Goal: Task Accomplishment & Management: Manage account settings

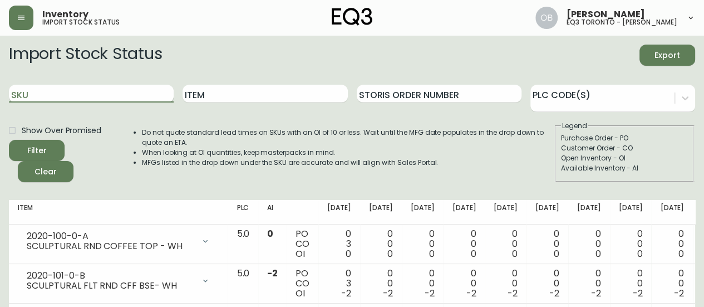
click at [92, 90] on input "SKU" at bounding box center [91, 94] width 165 height 18
paste input "[PHONE_NUMBER]"
type input "[PHONE_NUMBER]"
click at [9, 140] on button "Filter" at bounding box center [37, 150] width 56 height 21
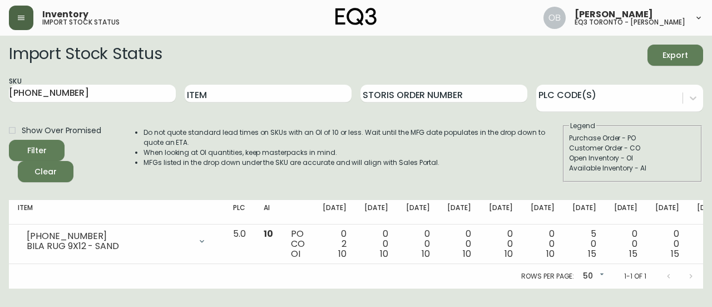
click at [25, 17] on icon "button" at bounding box center [21, 17] width 9 height 9
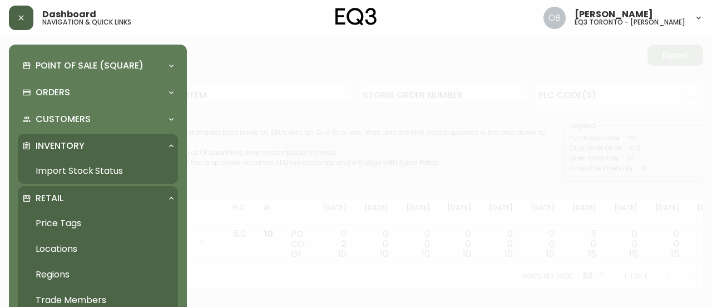
click at [69, 170] on link "Import Stock Status" at bounding box center [98, 171] width 160 height 26
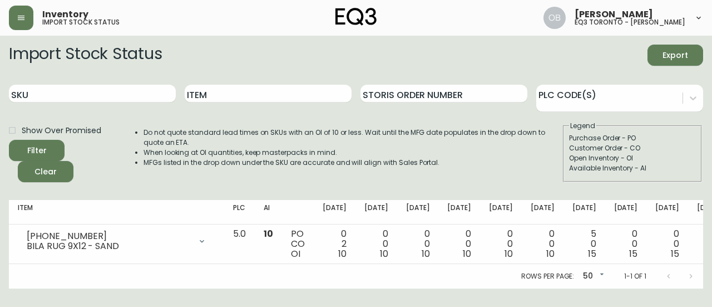
drag, startPoint x: 22, startPoint y: 23, endPoint x: 26, endPoint y: 32, distance: 9.5
click at [22, 23] on button "button" at bounding box center [21, 18] width 24 height 24
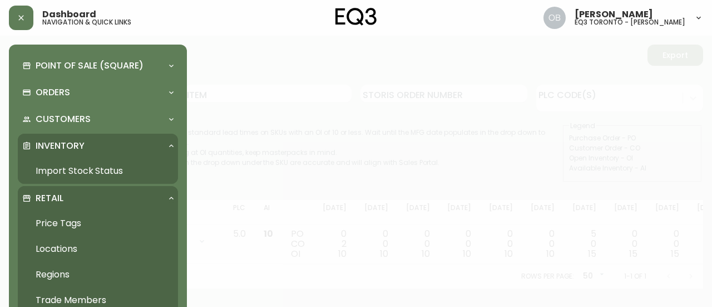
click at [63, 295] on link "Trade Members" at bounding box center [98, 300] width 160 height 26
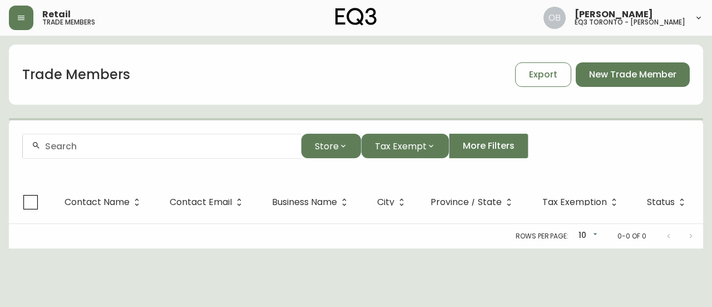
click at [97, 146] on input "text" at bounding box center [168, 146] width 247 height 11
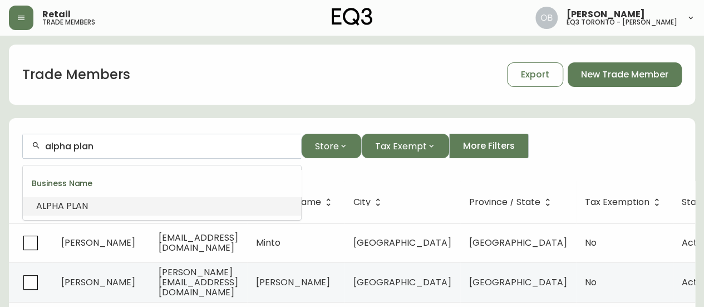
click at [129, 199] on li "ALPHA PLAN" at bounding box center [162, 205] width 278 height 19
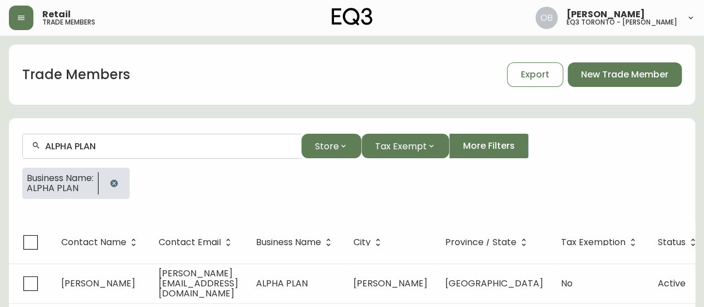
scroll to position [19, 0]
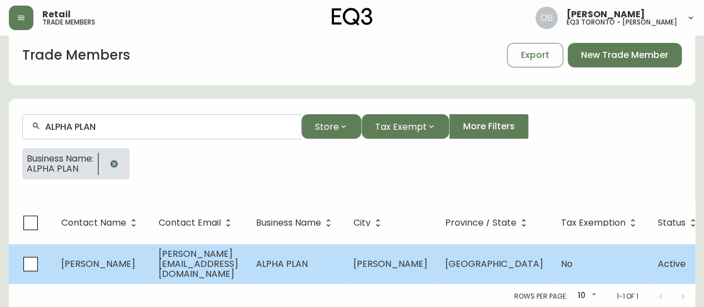
type input "ALPHA PLAN"
click at [163, 255] on td "[PERSON_NAME][EMAIL_ADDRESS][DOMAIN_NAME]" at bounding box center [198, 264] width 97 height 40
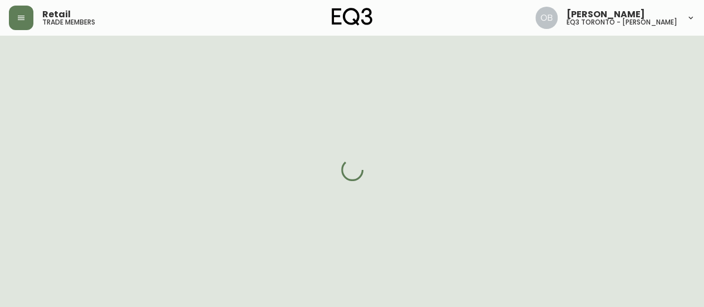
select select "ON"
select select "CA"
select select "CA_EN"
select select "Other"
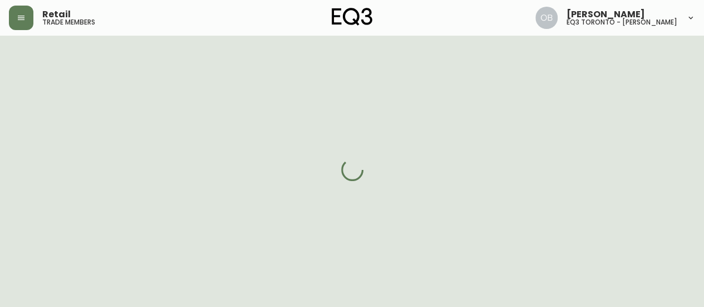
select select "cjw10z96s008u6gs0ccm7hd19"
select select "false"
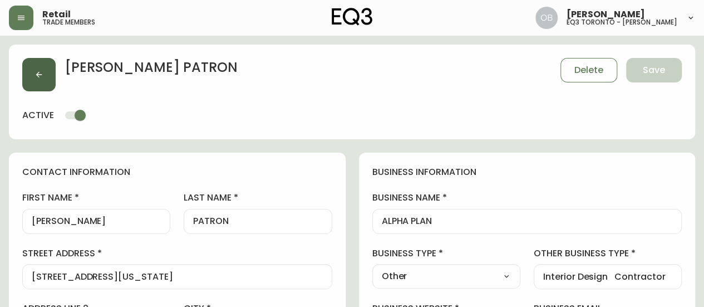
click at [29, 77] on button "button" at bounding box center [38, 74] width 33 height 33
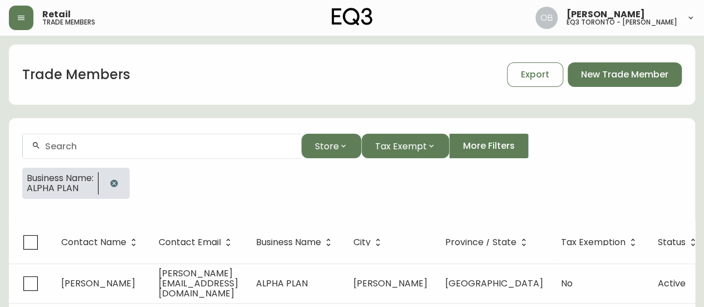
click at [116, 185] on icon "button" at bounding box center [113, 182] width 7 height 7
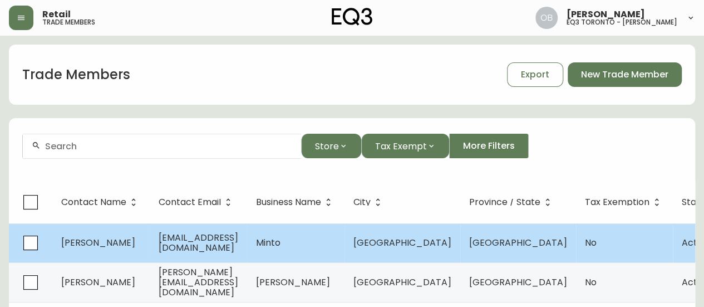
click at [345, 247] on td "Minto" at bounding box center [295, 242] width 97 height 39
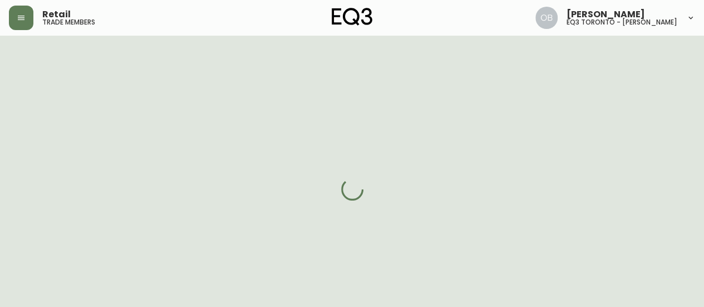
select select "ON"
select select "CA"
select select "CA_EN"
select select "Social Media"
select select "Home Builder"
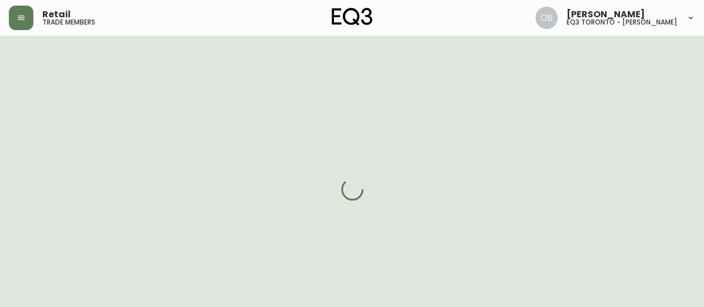
select select "false"
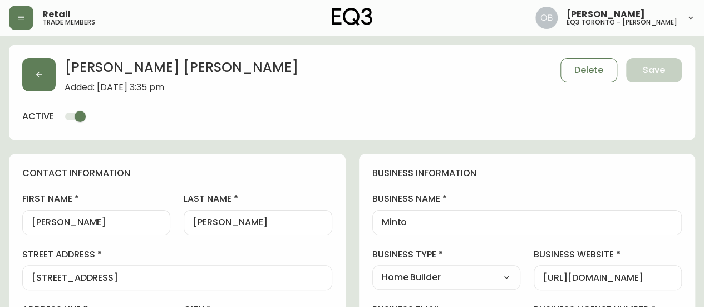
type input "EQ3 Toronto - King"
select select "cjw10z96r007p6gs0hn5531do"
click at [42, 69] on button "button" at bounding box center [38, 74] width 33 height 33
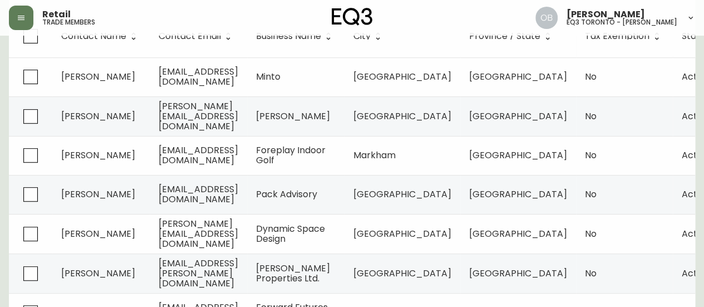
scroll to position [167, 0]
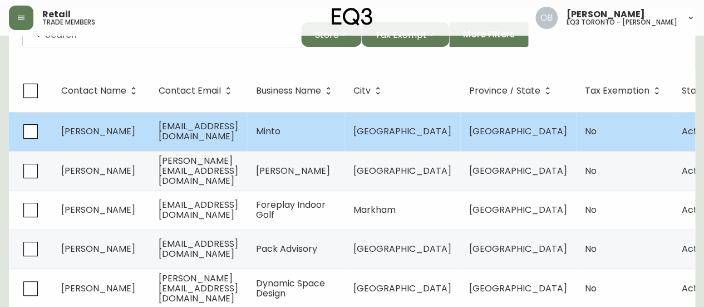
click at [247, 124] on td "[EMAIL_ADDRESS][DOMAIN_NAME]" at bounding box center [198, 131] width 97 height 39
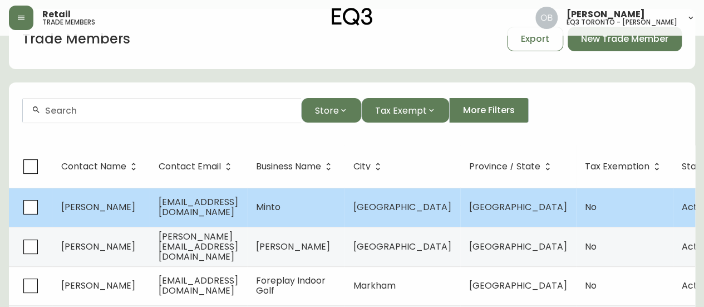
select select "ON"
select select "CA"
select select "CA_EN"
select select "Social Media"
select select "Home Builder"
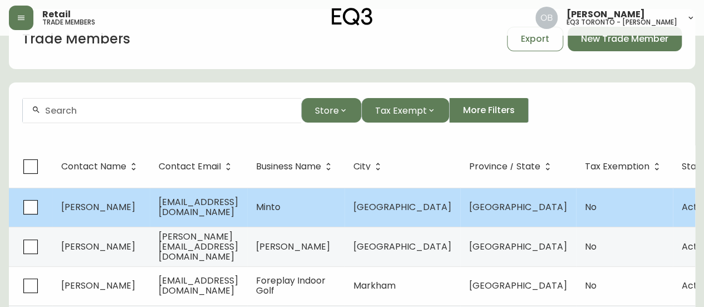
select select "false"
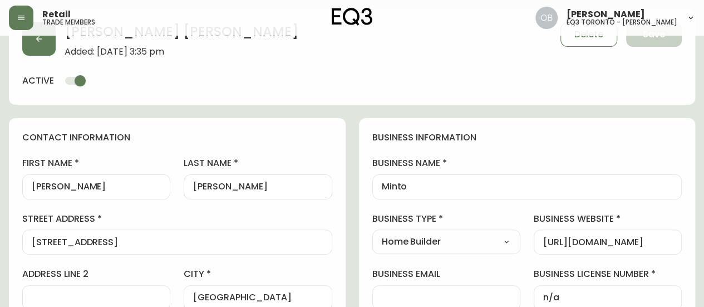
scroll to position [111, 0]
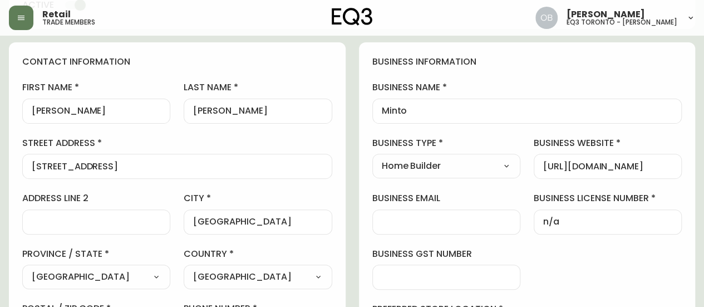
type input "EQ3 Toronto - King"
select select "cjw10z96r007p6gs0hn5531do"
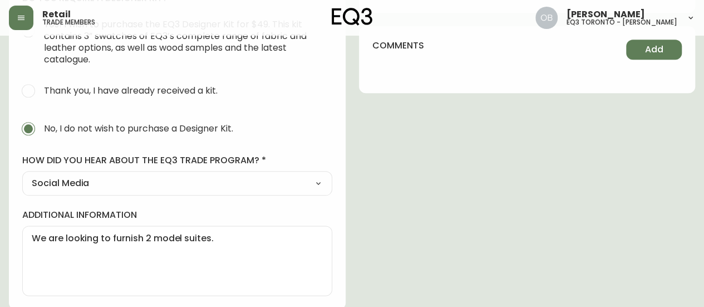
scroll to position [0, 0]
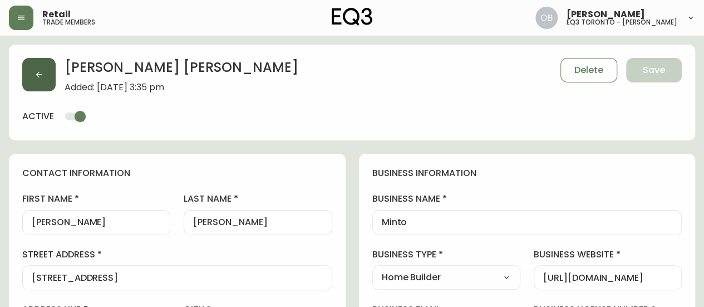
click at [36, 76] on icon "button" at bounding box center [39, 74] width 9 height 9
